Goal: Communication & Community: Share content

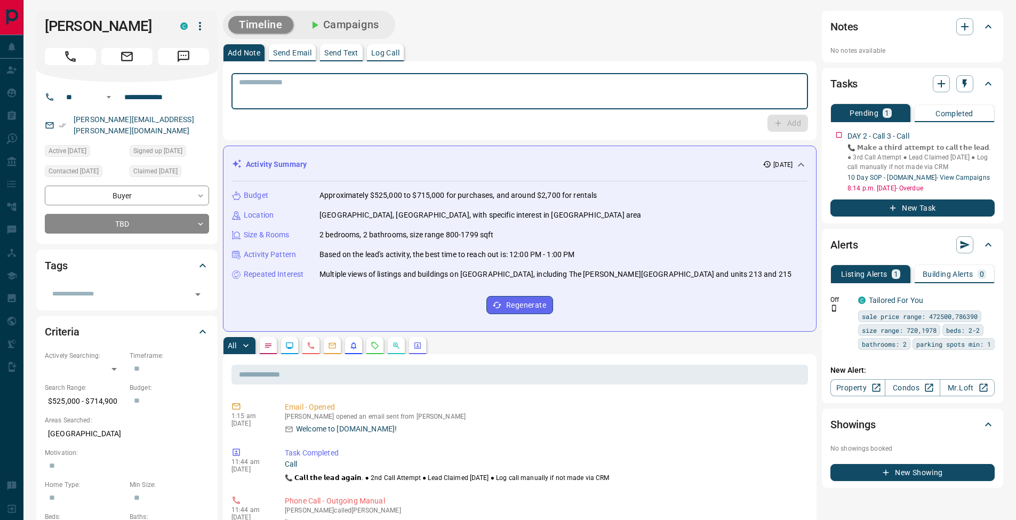
click at [323, 95] on textarea at bounding box center [520, 91] width 562 height 27
click at [397, 52] on p "Log Call" at bounding box center [385, 52] width 28 height 7
click at [798, 126] on button "Log Call" at bounding box center [787, 123] width 42 height 17
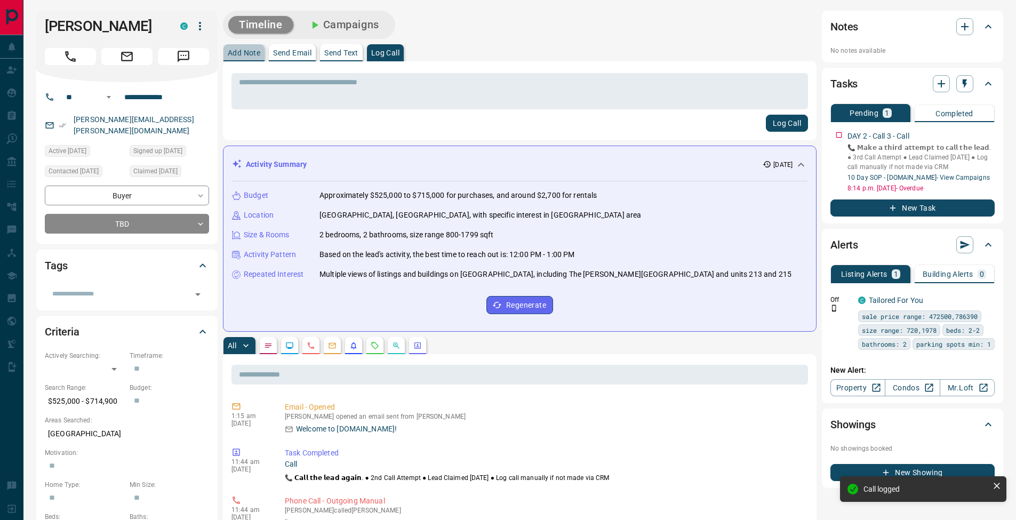
click at [249, 49] on p "Add Note" at bounding box center [244, 52] width 33 height 7
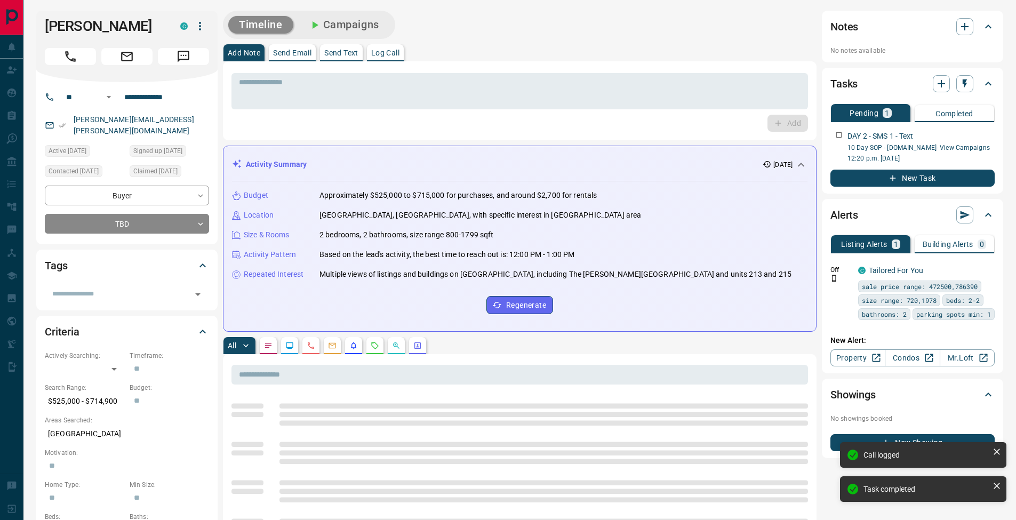
click at [354, 58] on button "Send Text" at bounding box center [341, 52] width 43 height 17
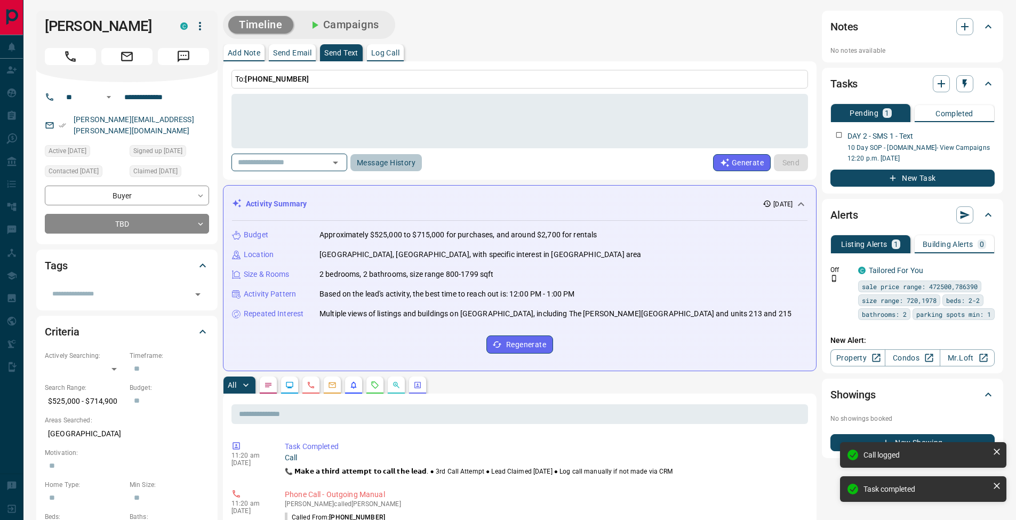
click at [391, 162] on button "Message History" at bounding box center [385, 162] width 71 height 17
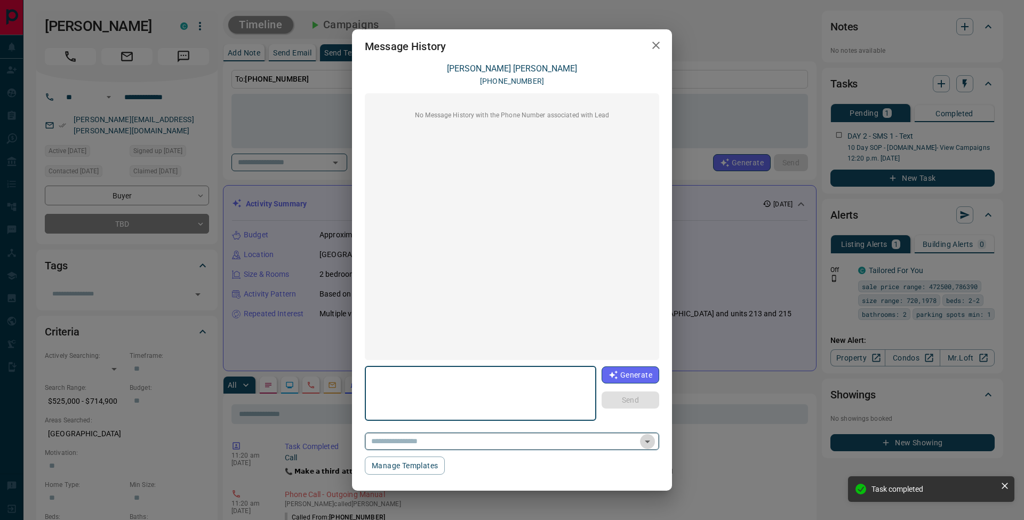
click at [652, 442] on icon "Open" at bounding box center [647, 441] width 13 height 13
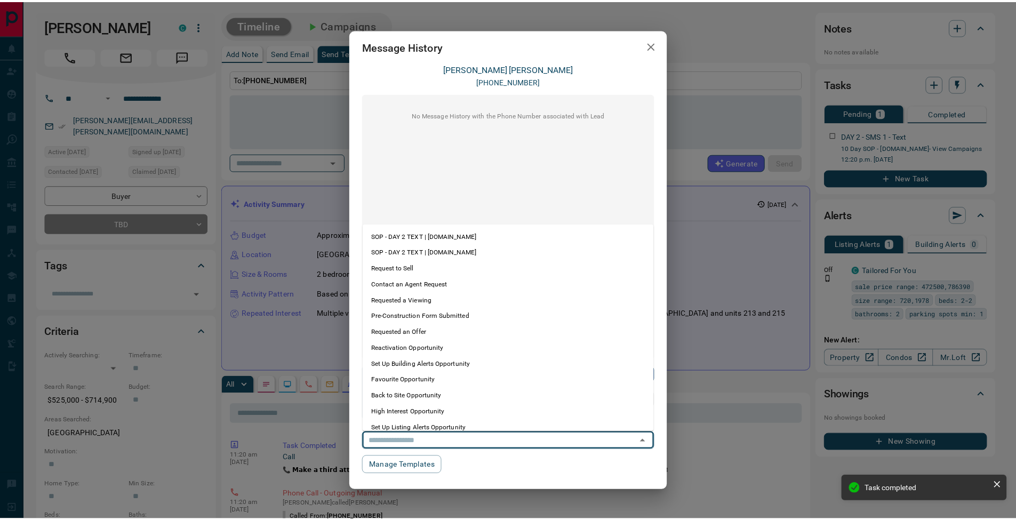
scroll to position [57, 0]
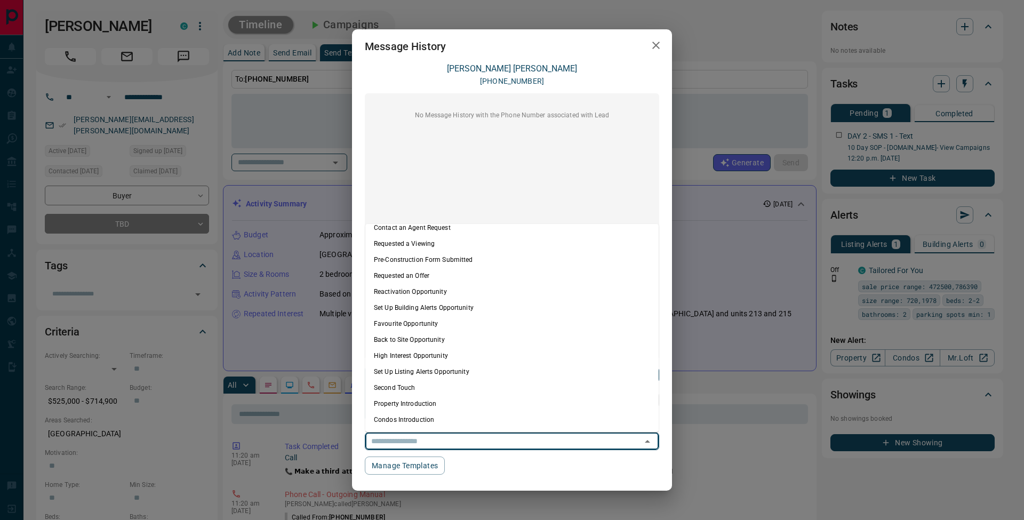
click at [459, 419] on li "Condos Introduction" at bounding box center [511, 420] width 293 height 16
type textarea "**********"
type input "**********"
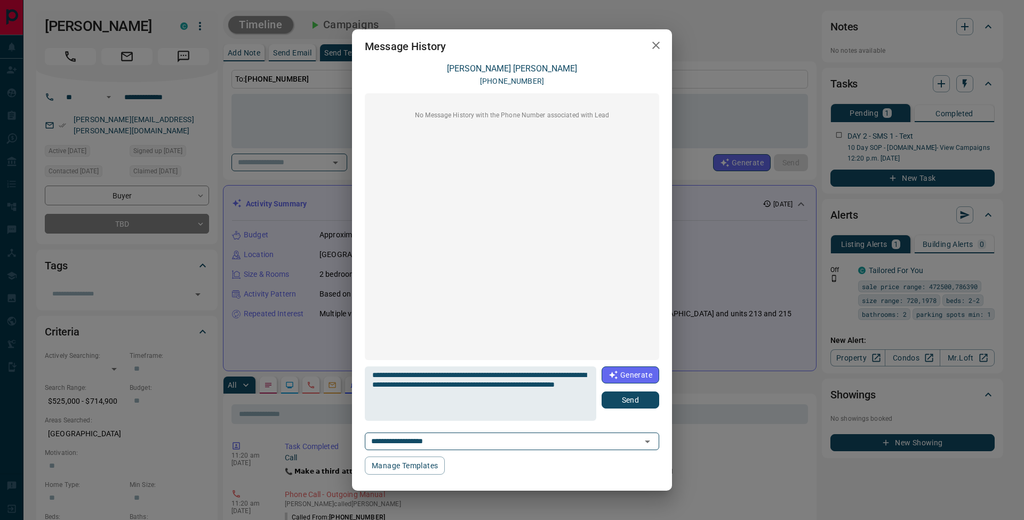
drag, startPoint x: 652, startPoint y: 402, endPoint x: 677, endPoint y: 382, distance: 32.3
click at [652, 401] on button "Send" at bounding box center [630, 399] width 58 height 17
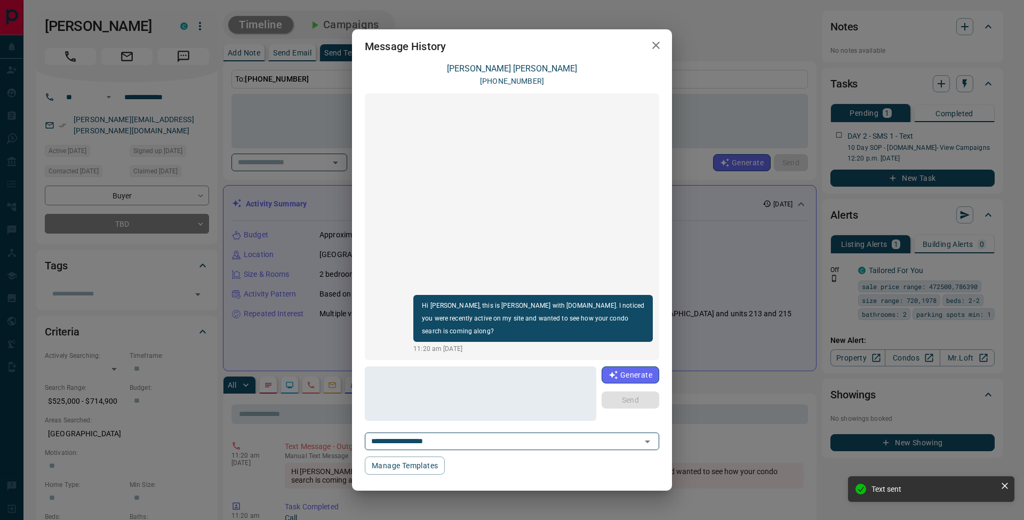
click at [657, 39] on icon "button" at bounding box center [655, 45] width 13 height 13
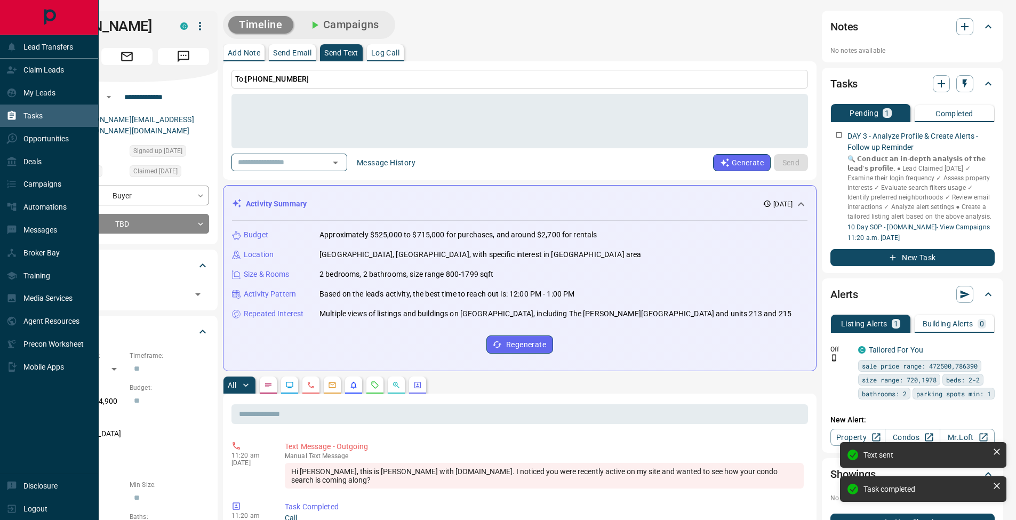
click at [20, 109] on div "Tasks" at bounding box center [24, 116] width 36 height 18
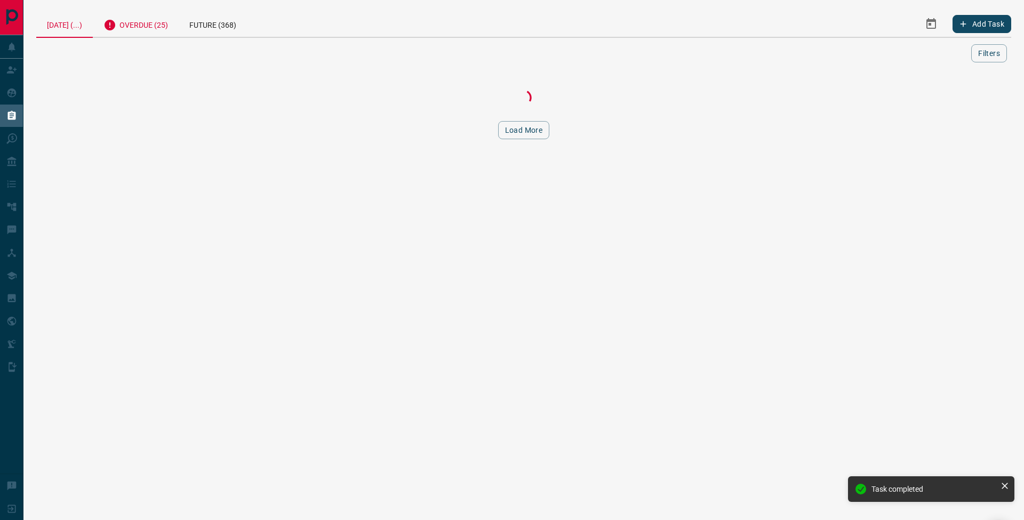
click at [160, 14] on div "Overdue (25)" at bounding box center [136, 24] width 86 height 26
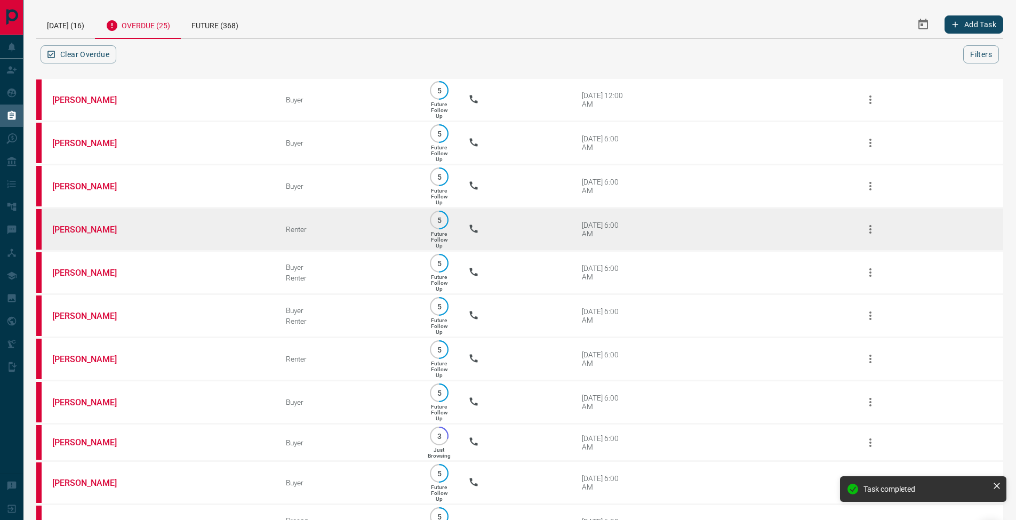
scroll to position [633, 0]
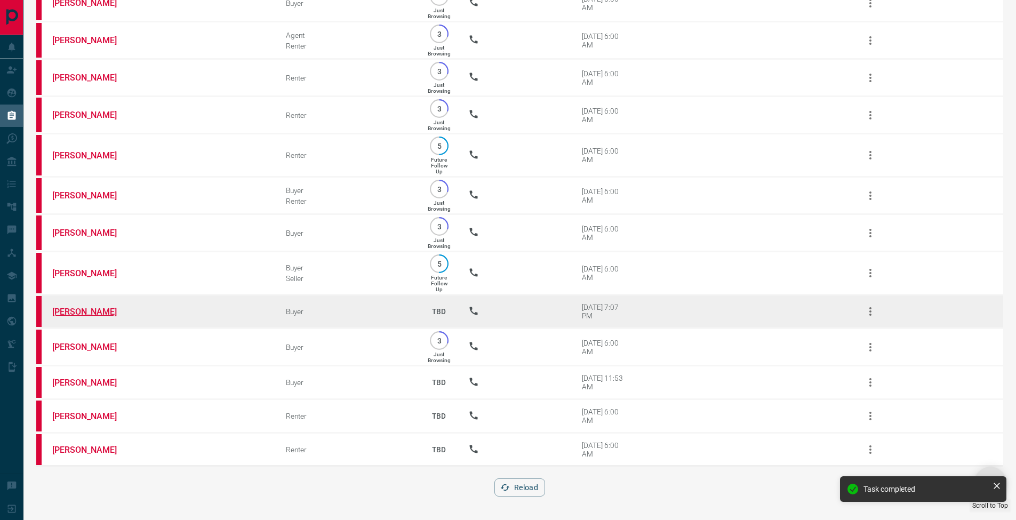
click at [102, 313] on link "[PERSON_NAME]" at bounding box center [92, 312] width 80 height 10
